Goal: Register for event/course

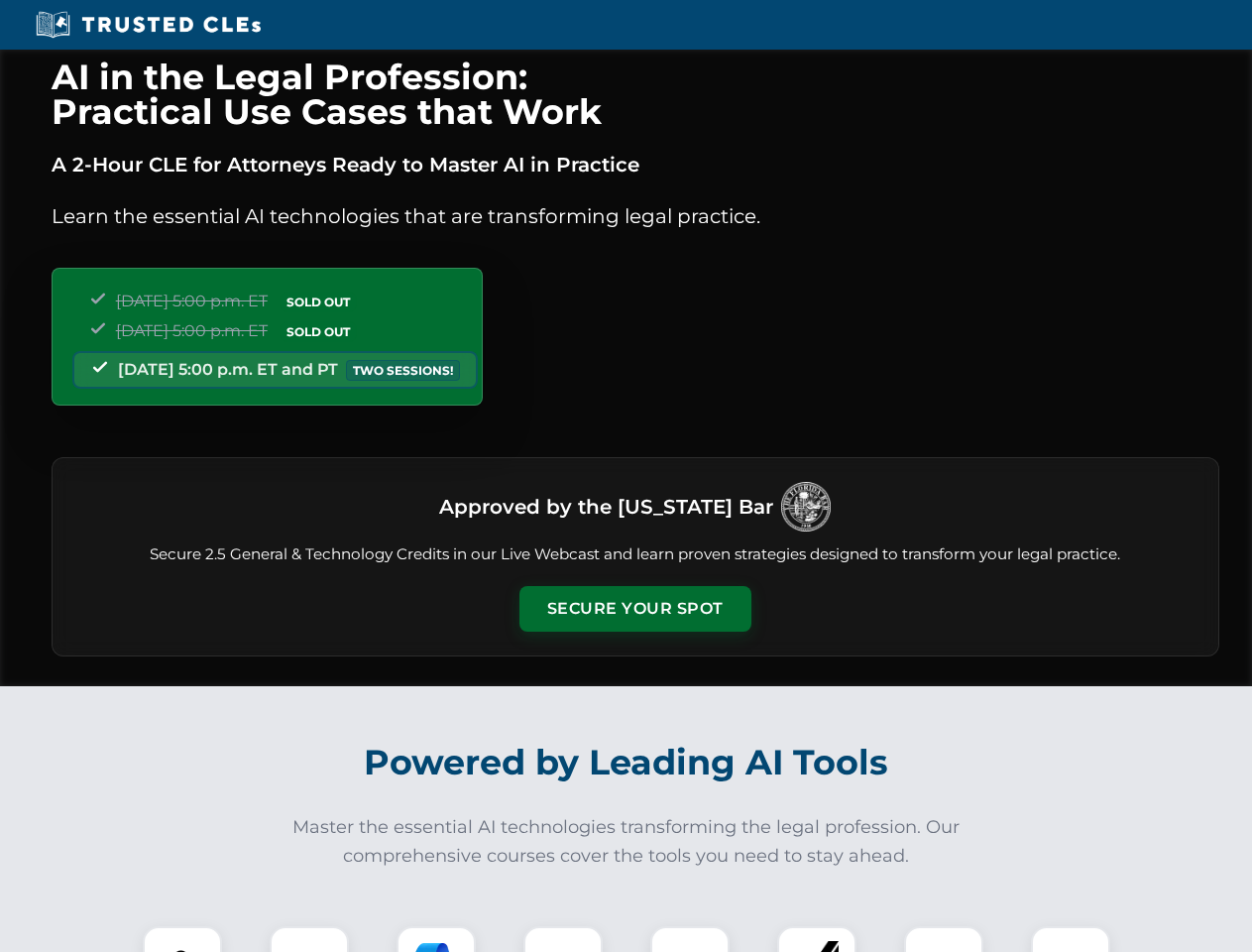
click at [634, 609] on button "Secure Your Spot" at bounding box center [635, 609] width 232 height 46
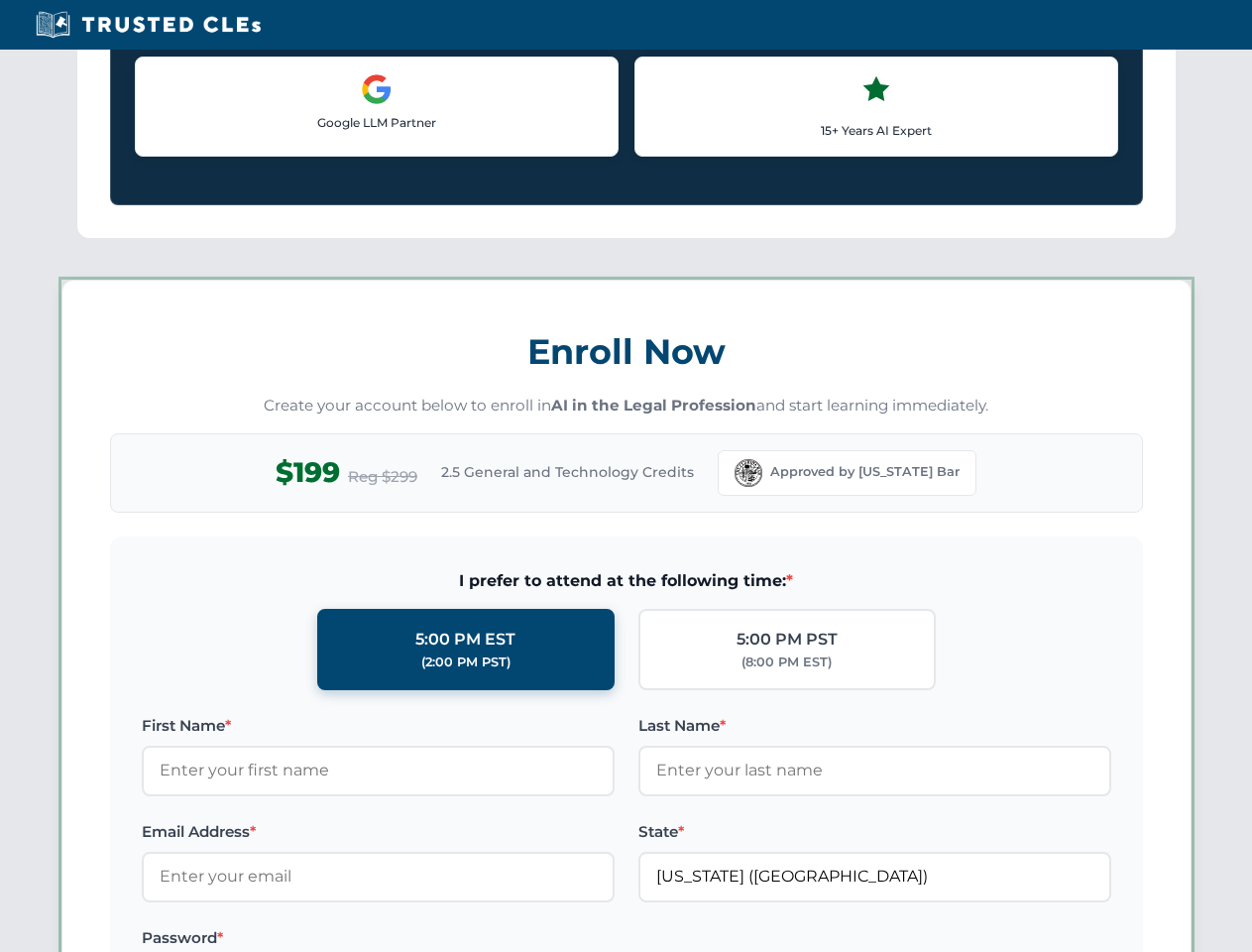
click at [437, 939] on label "Password *" at bounding box center [378, 938] width 472 height 24
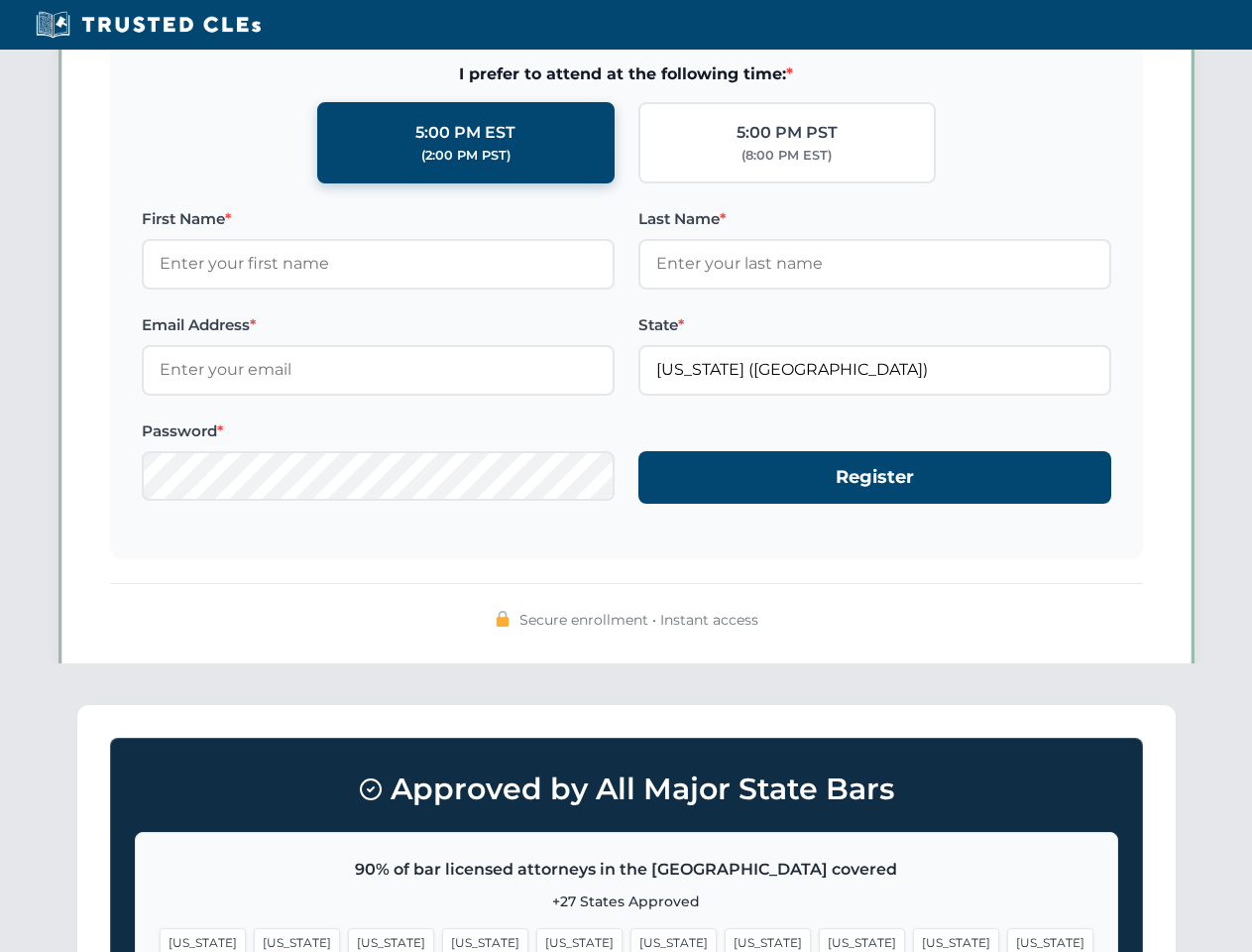
click at [913, 939] on span "[US_STATE]" at bounding box center [956, 942] width 87 height 29
